Goal: Find specific page/section: Find specific page/section

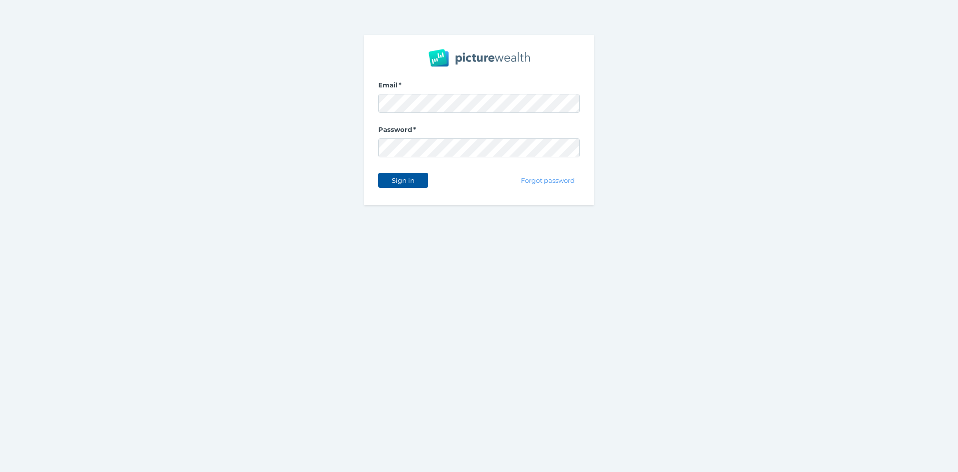
click at [390, 182] on span "Sign in" at bounding box center [402, 180] width 31 height 8
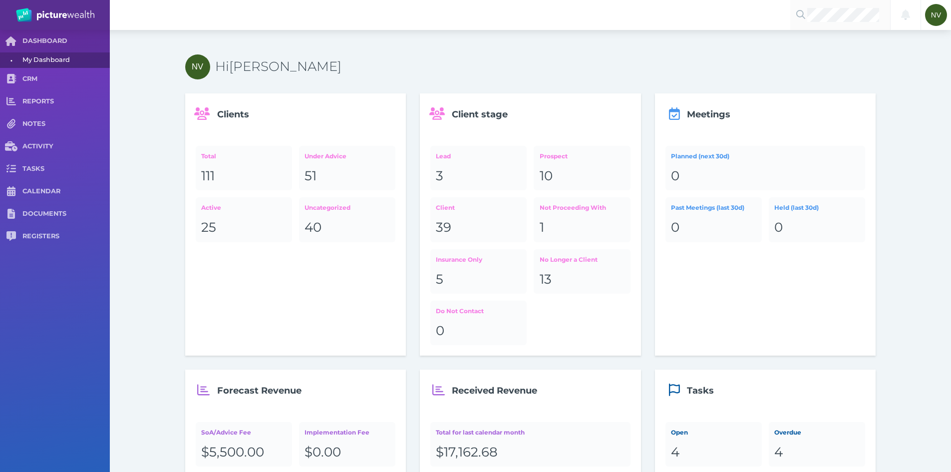
click at [828, 27] on div at bounding box center [840, 15] width 100 height 30
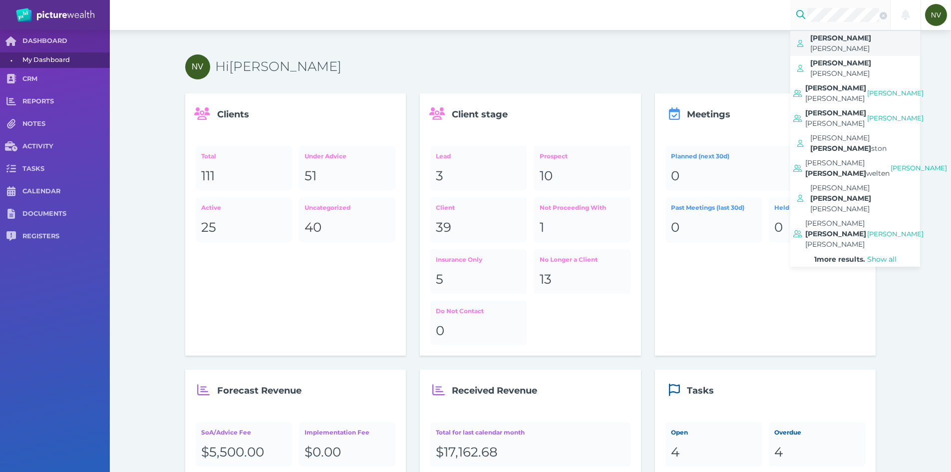
click at [835, 44] on span "[PERSON_NAME]" at bounding box center [839, 48] width 59 height 9
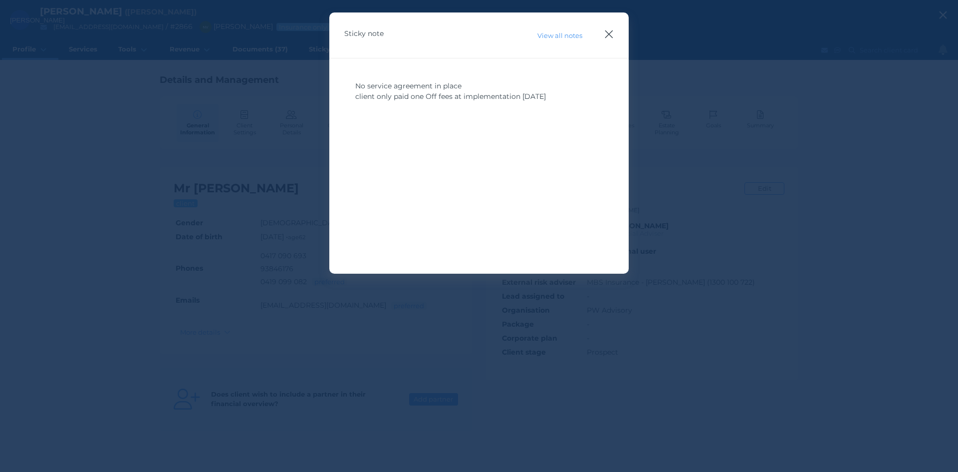
click at [606, 39] on icon "button" at bounding box center [608, 34] width 9 height 12
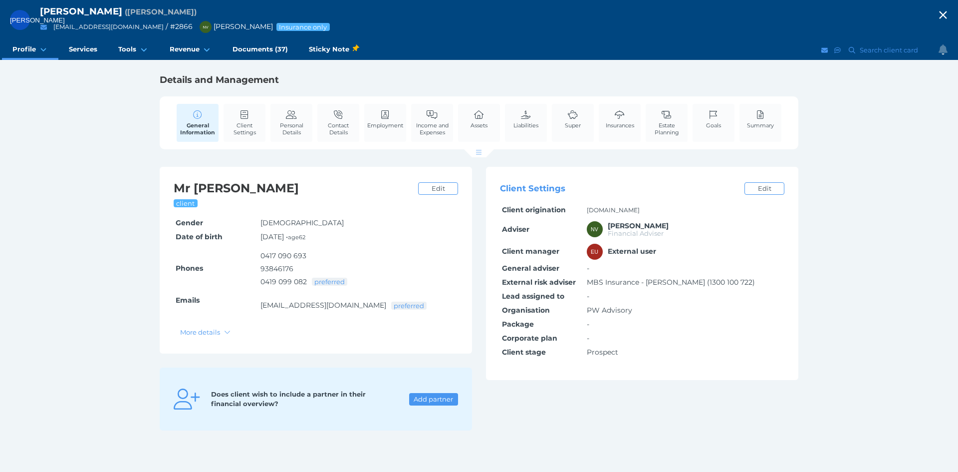
click at [837, 212] on div "[PERSON_NAME] ( [PERSON_NAME] ) [EMAIL_ADDRESS][DOMAIN_NAME] / # 2866 NV [PERSO…" at bounding box center [479, 236] width 958 height 472
click at [942, 22] on button "button" at bounding box center [943, 15] width 30 height 30
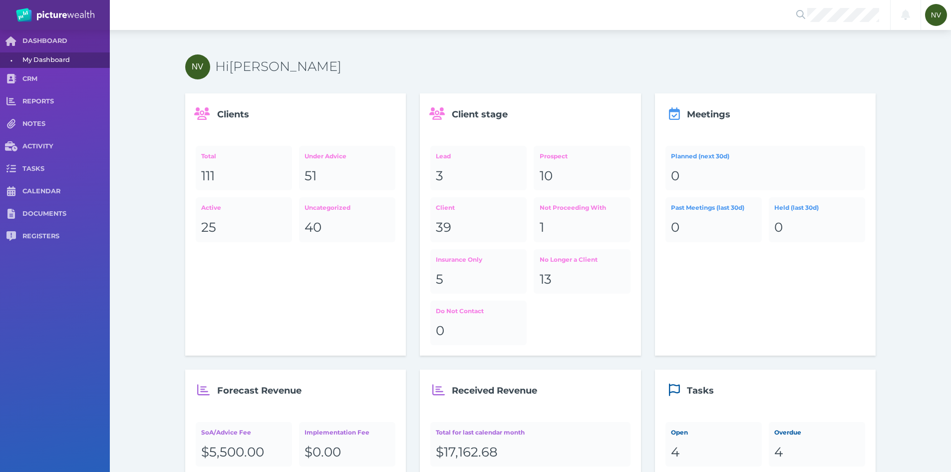
click at [415, 67] on h3 "Hi [PERSON_NAME]" at bounding box center [545, 66] width 661 height 17
